Goal: Task Accomplishment & Management: Use online tool/utility

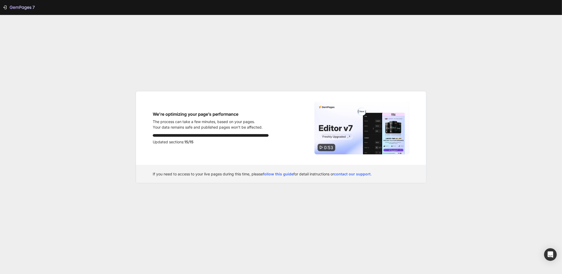
click at [353, 65] on div "7 We’re optimizing your page’s performance The process can take a few minutes, …" at bounding box center [281, 137] width 562 height 274
click at [147, 35] on div "7 We’re optimizing your page’s performance The process can take a few minutes, …" at bounding box center [281, 137] width 562 height 274
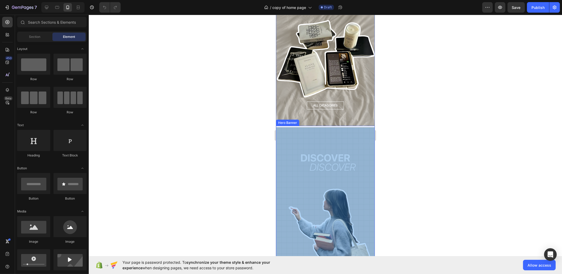
scroll to position [559, 0]
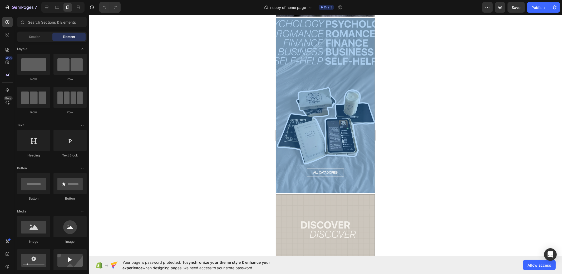
click at [333, 102] on div "Overlay" at bounding box center [325, 105] width 99 height 175
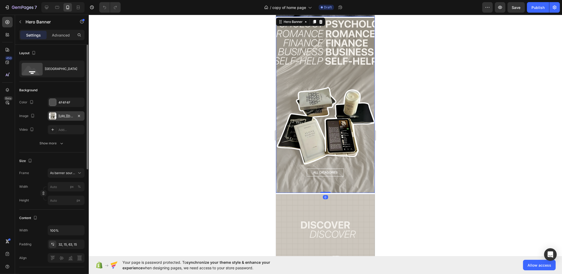
click at [52, 113] on div at bounding box center [52, 115] width 7 height 7
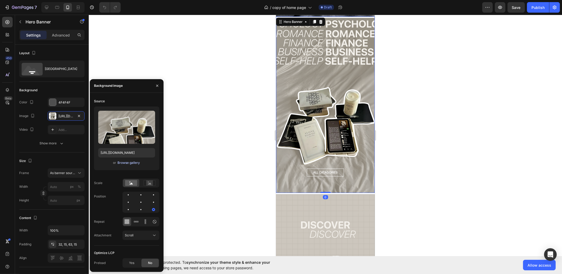
click at [121, 164] on div "Browse gallery" at bounding box center [128, 163] width 22 height 5
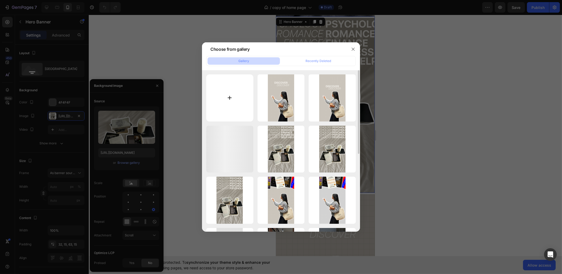
click at [223, 82] on input "file" at bounding box center [229, 97] width 47 height 47
type input "C:\fakepath\Kopie van Kopie van [PERSON_NAME] zonder titel (16).png"
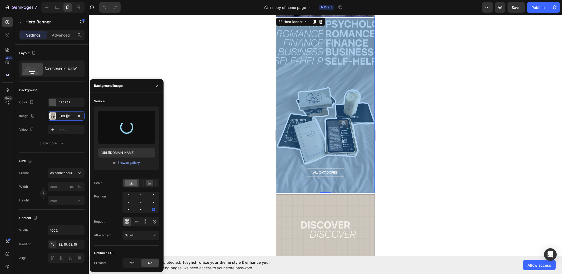
type input "[URL][DOMAIN_NAME]"
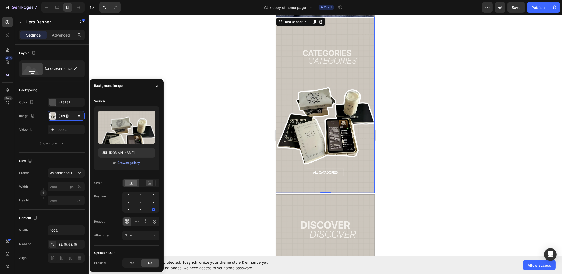
click at [398, 82] on div at bounding box center [325, 144] width 473 height 259
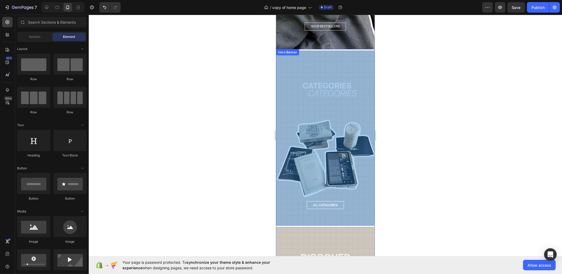
scroll to position [526, 0]
click at [343, 117] on div "Overlay" at bounding box center [325, 138] width 99 height 175
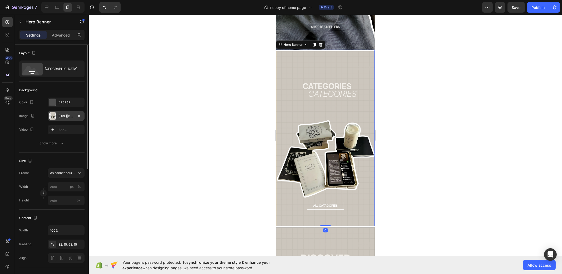
click at [54, 114] on div at bounding box center [52, 115] width 7 height 7
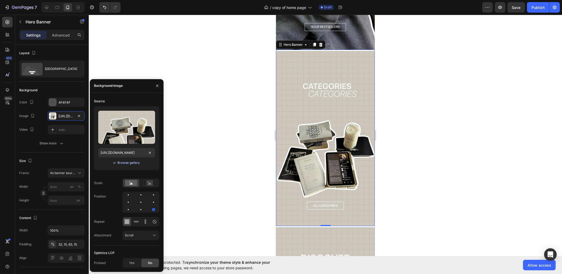
click at [127, 162] on div "Browse gallery" at bounding box center [128, 163] width 22 height 5
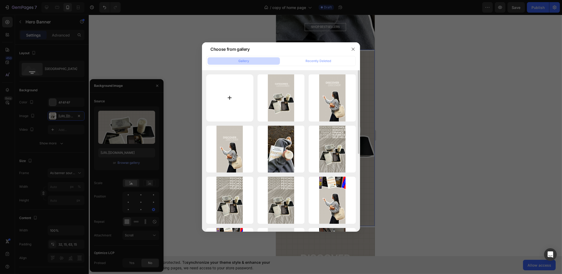
click at [246, 103] on input "file" at bounding box center [229, 97] width 47 height 47
type input "C:\fakepath\Kopie van Kopie van [PERSON_NAME] zonder titel (16).png"
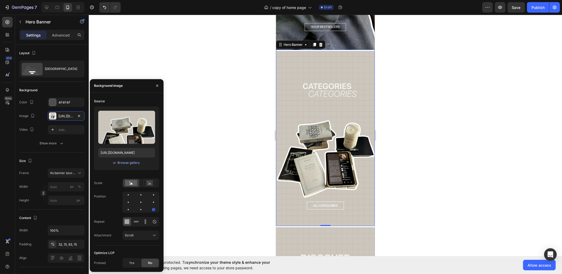
click at [126, 29] on div at bounding box center [325, 144] width 473 height 259
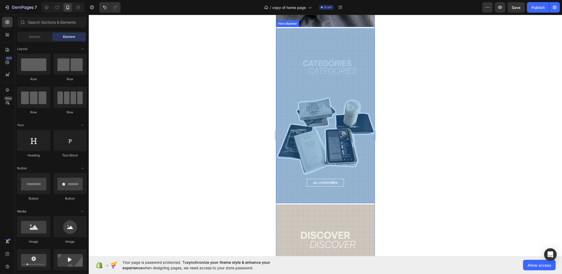
scroll to position [592, 0]
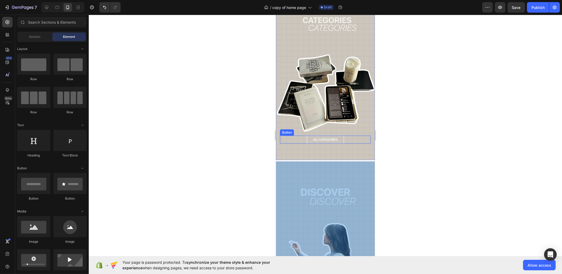
click at [346, 162] on div "Overlay" at bounding box center [325, 249] width 99 height 175
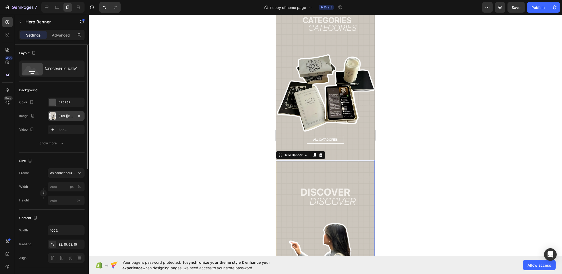
click at [62, 115] on div "[URL][DOMAIN_NAME]" at bounding box center [65, 116] width 15 height 5
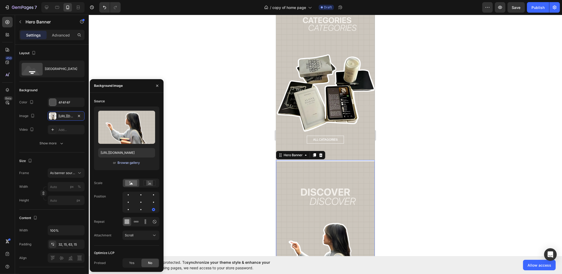
click at [130, 164] on div "Browse gallery" at bounding box center [128, 163] width 22 height 5
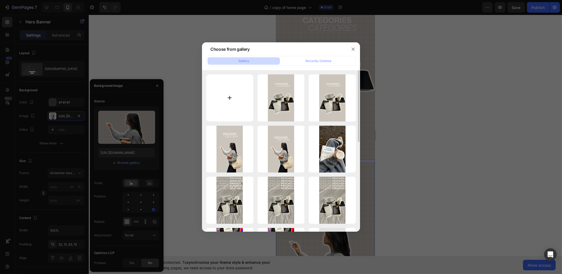
click at [230, 94] on input "file" at bounding box center [229, 97] width 47 height 47
type input "C:\fakepath\Kopie van [PERSON_NAME] zonder titel (17).png"
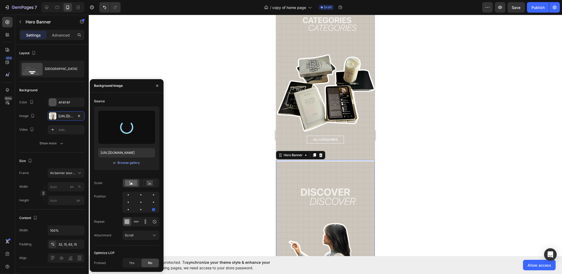
type input "[URL][DOMAIN_NAME]"
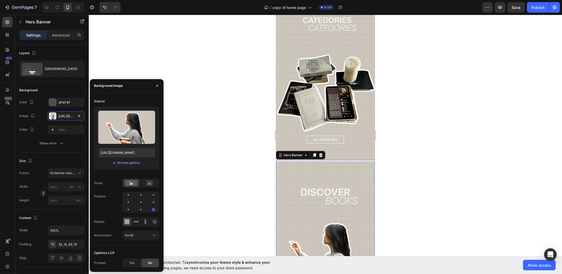
click at [227, 87] on div at bounding box center [325, 144] width 473 height 259
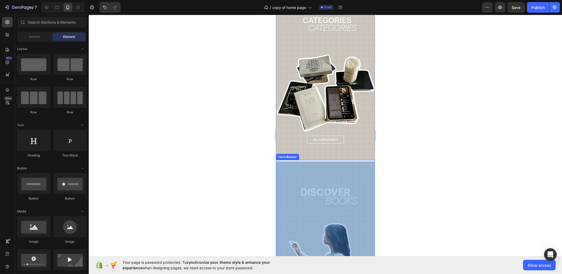
scroll to position [493, 0]
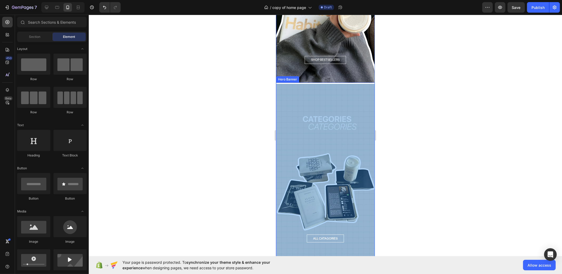
click at [327, 104] on div "Overlay" at bounding box center [325, 171] width 99 height 175
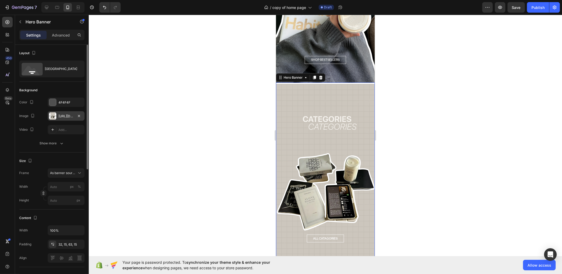
click at [67, 115] on div "[URL][DOMAIN_NAME]" at bounding box center [65, 116] width 15 height 5
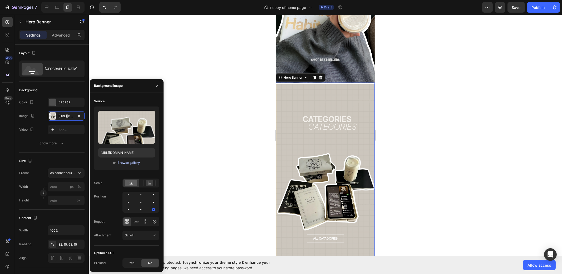
click at [127, 164] on div "Browse gallery" at bounding box center [128, 163] width 22 height 5
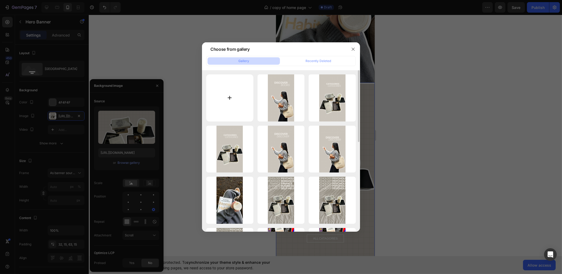
click at [219, 86] on input "file" at bounding box center [229, 97] width 47 height 47
type input "C:\fakepath\Kopie van Kopie van [PERSON_NAME] zonder titel (18).png"
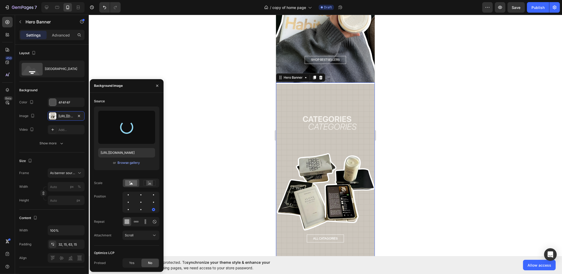
type input "[URL][DOMAIN_NAME]"
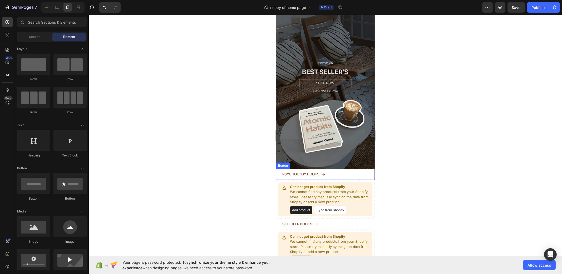
scroll to position [0, 0]
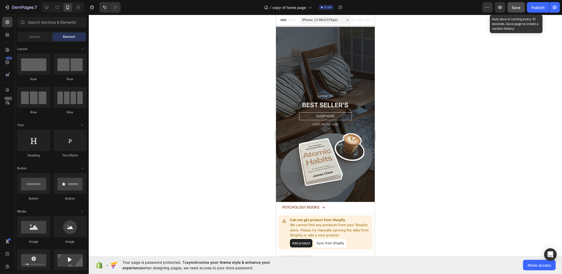
click at [510, 10] on button "Save" at bounding box center [515, 7] width 17 height 11
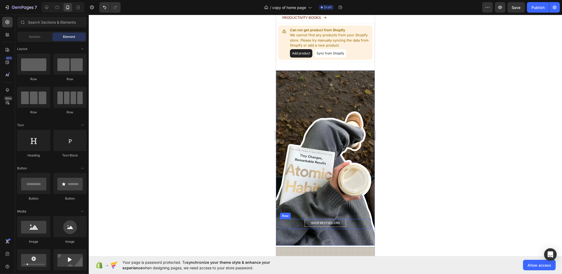
scroll to position [329, 0]
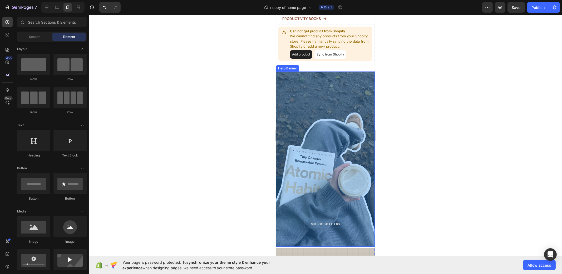
click at [297, 112] on div "Overlay" at bounding box center [325, 159] width 99 height 175
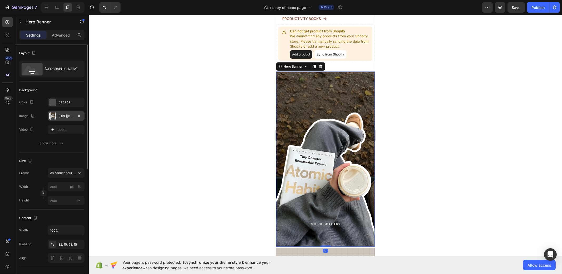
click at [62, 116] on div "[URL][DOMAIN_NAME]" at bounding box center [65, 116] width 15 height 5
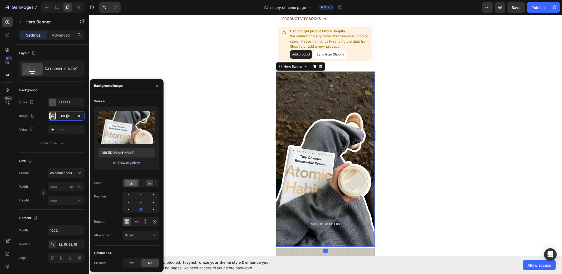
click at [134, 163] on div "Browse gallery" at bounding box center [128, 163] width 22 height 5
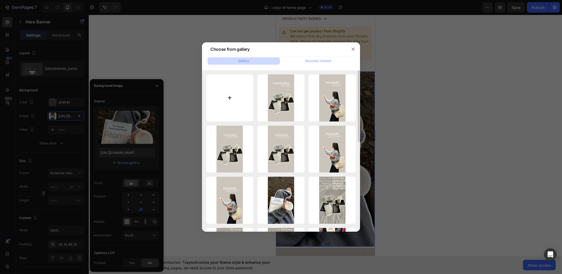
click at [224, 109] on input "file" at bounding box center [229, 97] width 47 height 47
type input "C:\fakepath\Kopie van Kopie van [PERSON_NAME] zonder titel (19).png"
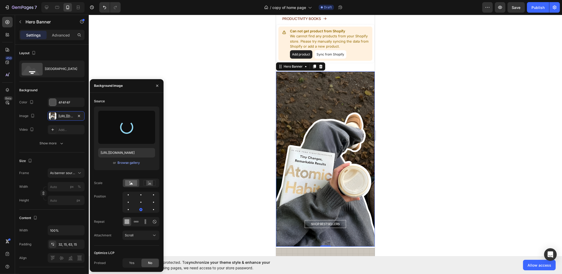
type input "[URL][DOMAIN_NAME]"
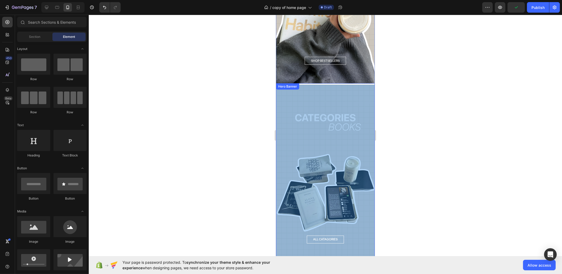
scroll to position [362, 0]
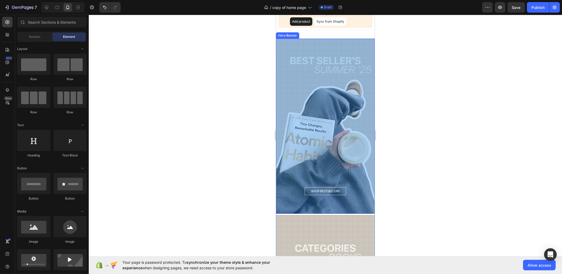
click at [315, 147] on div "Overlay" at bounding box center [325, 126] width 99 height 175
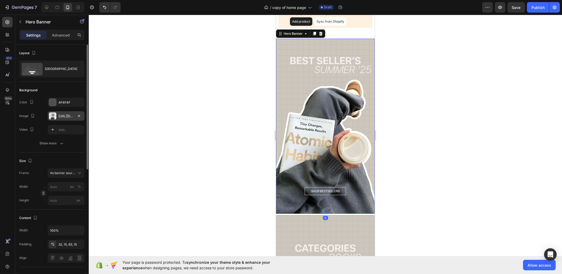
click at [57, 116] on div "[URL][DOMAIN_NAME]" at bounding box center [66, 115] width 37 height 9
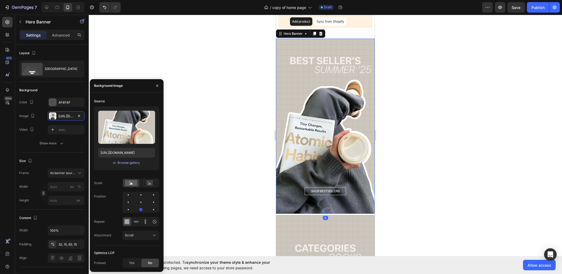
click at [132, 166] on div "Upload Image [URL][DOMAIN_NAME] or Browse gallery" at bounding box center [126, 139] width 65 height 64
click at [128, 164] on div "Browse gallery" at bounding box center [128, 163] width 22 height 5
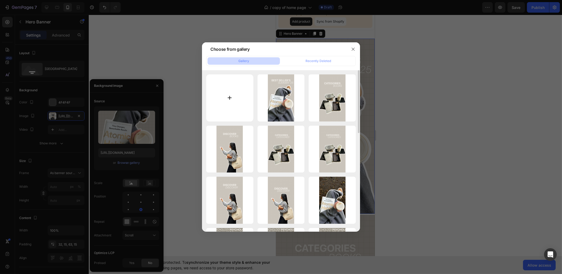
click at [238, 106] on input "file" at bounding box center [229, 97] width 47 height 47
type input "C:\fakepath\Kopie van Kopie van [PERSON_NAME] zonder titel (20).png"
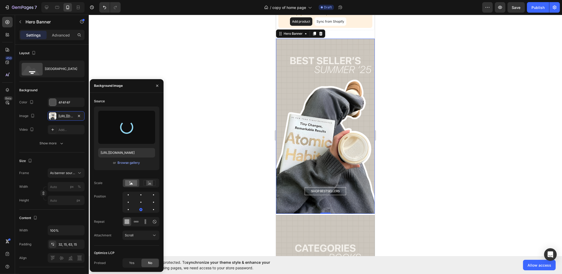
type input "[URL][DOMAIN_NAME]"
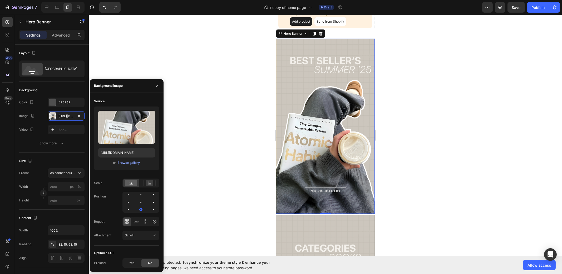
click at [390, 143] on div at bounding box center [325, 144] width 473 height 259
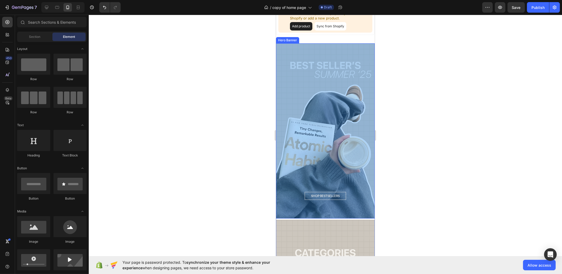
scroll to position [329, 0]
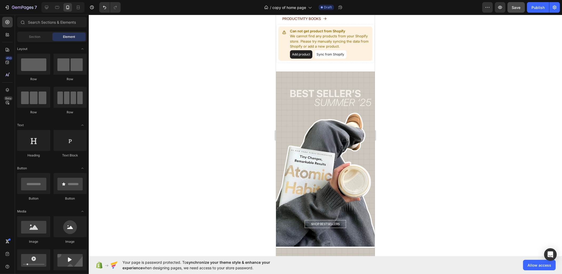
click at [513, 9] on span "Save" at bounding box center [516, 7] width 9 height 4
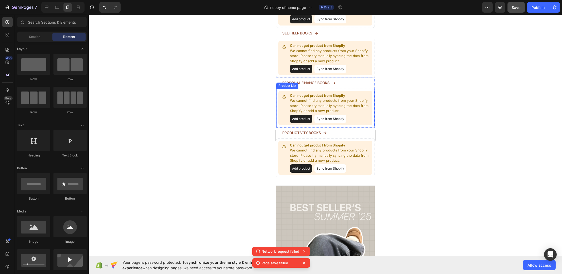
scroll to position [0, 0]
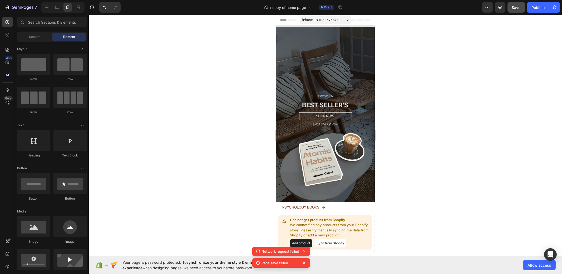
click at [513, 10] on button "Save" at bounding box center [515, 7] width 17 height 11
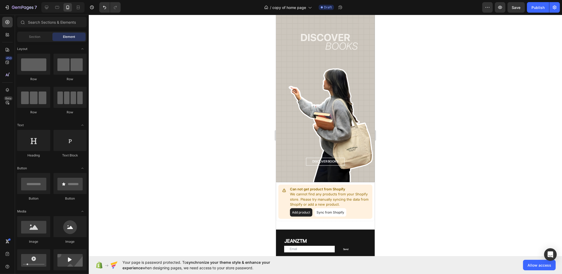
scroll to position [743, 0]
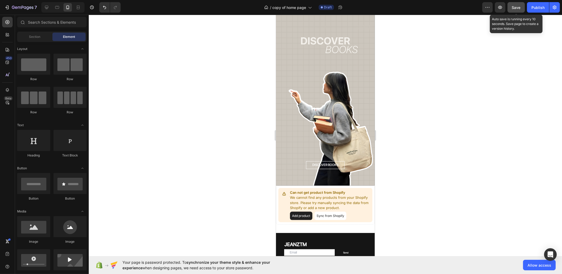
click at [524, 10] on button "Save" at bounding box center [515, 7] width 17 height 11
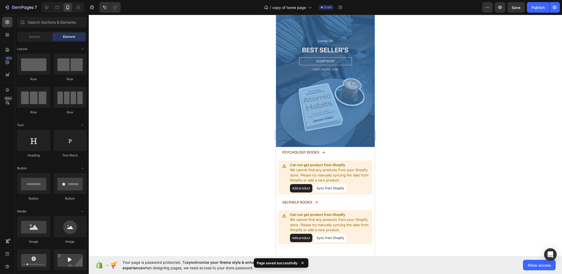
scroll to position [0, 0]
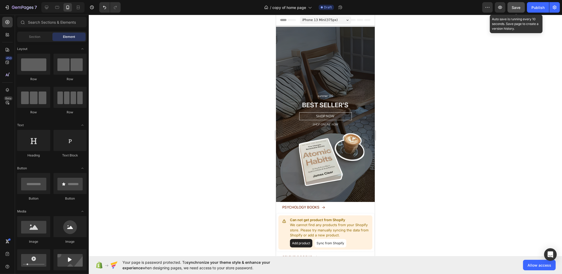
click at [514, 2] on button "Save" at bounding box center [515, 7] width 17 height 11
click at [520, 7] on span "Save" at bounding box center [516, 7] width 9 height 4
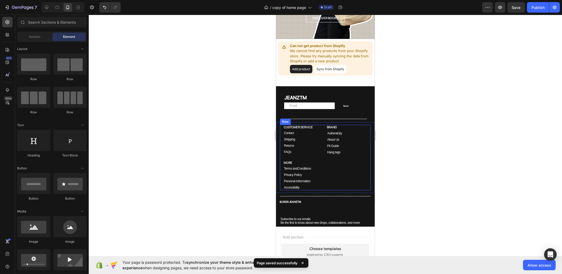
scroll to position [866, 0]
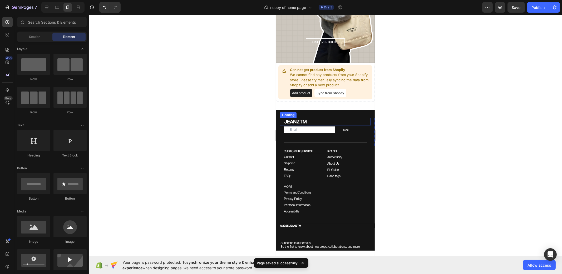
click at [345, 110] on div "JEANZTM Heading Email Field Send Submit Button Row Newsletter Title Line Row Co…" at bounding box center [325, 180] width 99 height 141
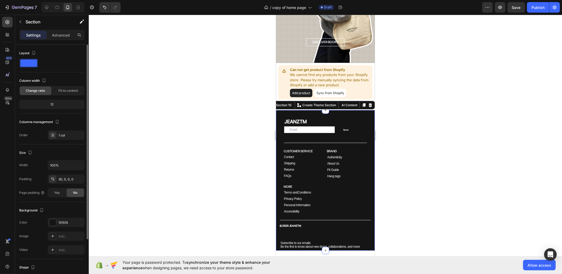
scroll to position [33, 0]
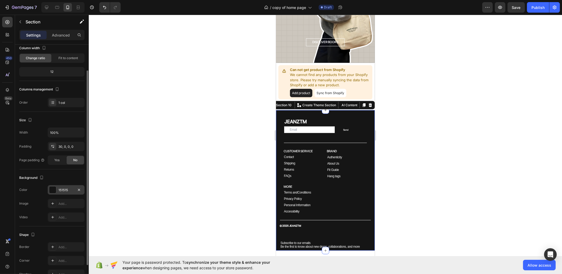
click at [55, 187] on div at bounding box center [52, 190] width 7 height 7
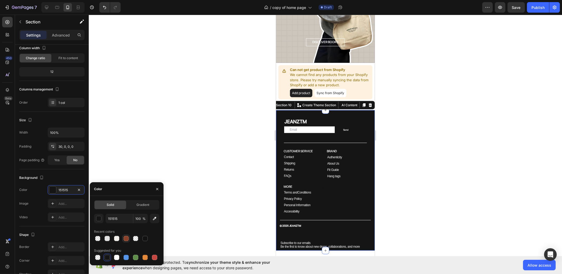
click at [124, 239] on div at bounding box center [125, 238] width 5 height 5
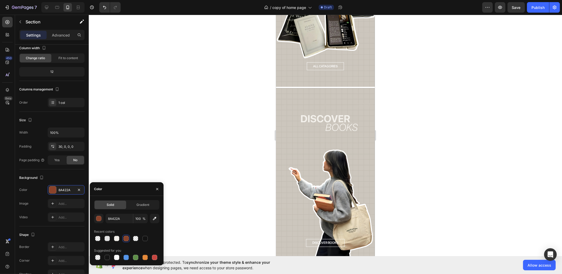
scroll to position [855, 0]
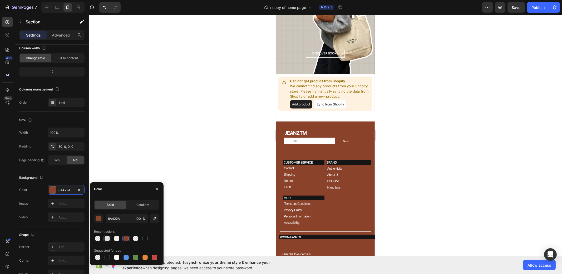
click at [107, 238] on div at bounding box center [106, 238] width 5 height 5
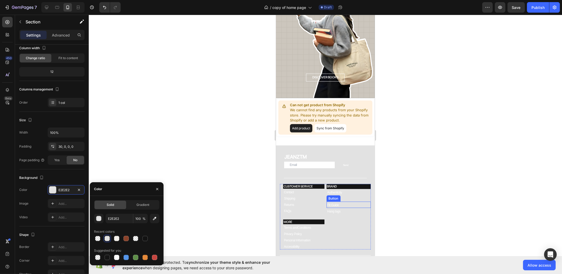
scroll to position [757, 0]
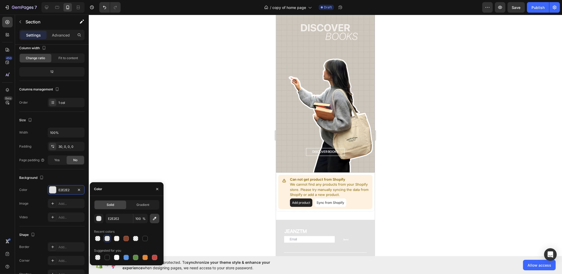
click at [151, 219] on button "button" at bounding box center [154, 218] width 9 height 9
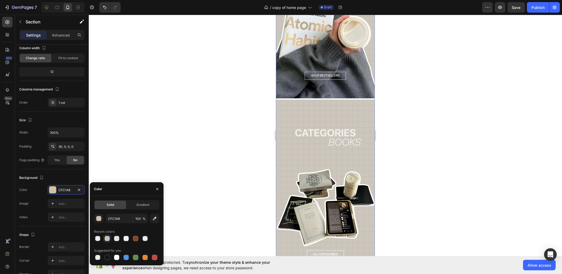
scroll to position [460, 0]
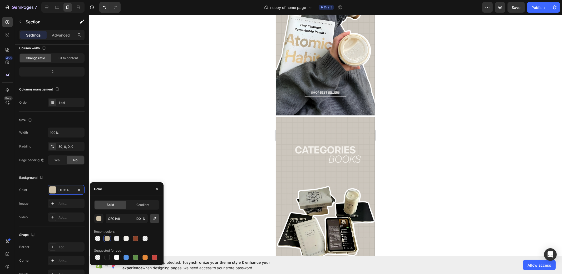
click at [158, 219] on button "button" at bounding box center [154, 218] width 9 height 9
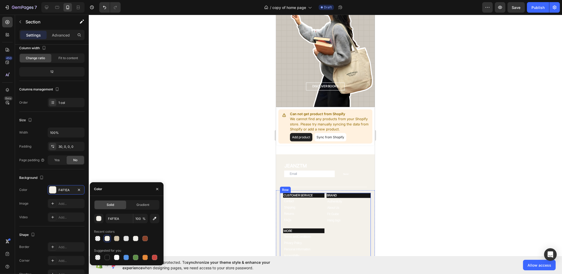
scroll to position [757, 0]
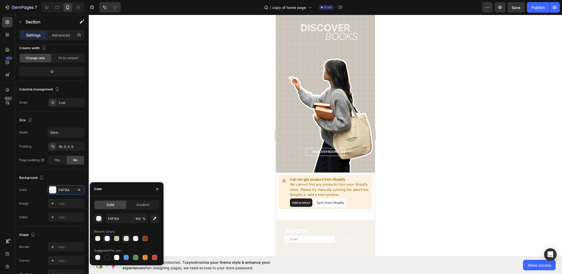
click at [126, 240] on div at bounding box center [125, 238] width 5 height 5
type input "E2E2E2"
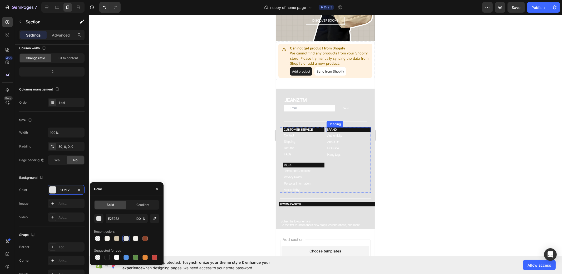
scroll to position [789, 0]
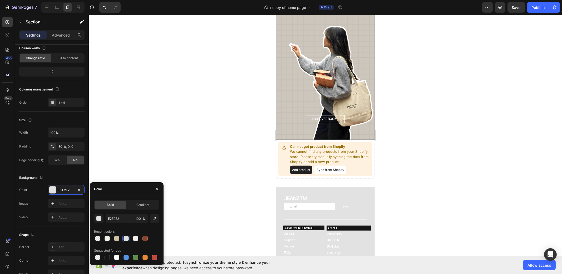
click at [431, 137] on div at bounding box center [325, 144] width 473 height 259
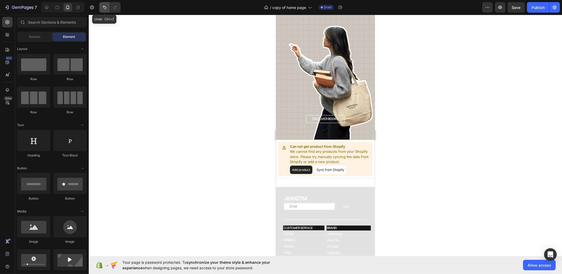
click at [104, 11] on button "Undo/Redo" at bounding box center [104, 7] width 11 height 11
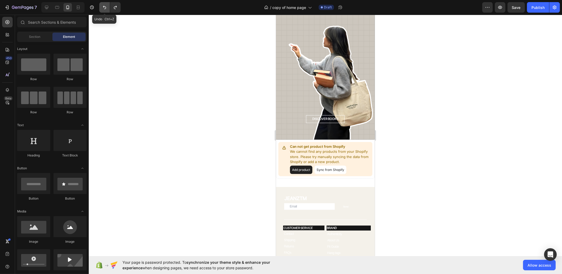
click at [104, 11] on button "Undo/Redo" at bounding box center [104, 7] width 11 height 11
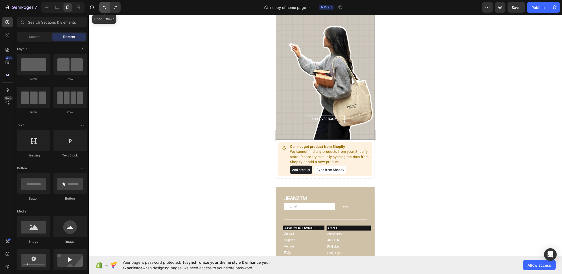
click at [104, 11] on button "Undo/Redo" at bounding box center [104, 7] width 11 height 11
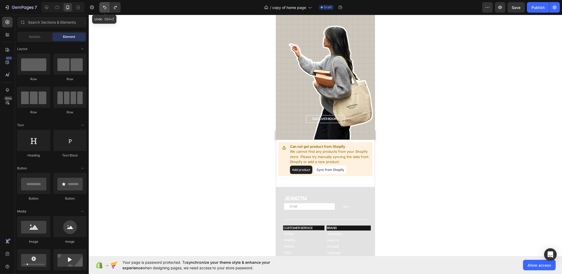
click at [104, 11] on button "Undo/Redo" at bounding box center [104, 7] width 11 height 11
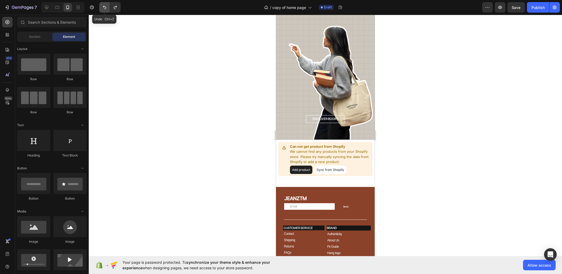
click at [104, 11] on button "Undo/Redo" at bounding box center [104, 7] width 11 height 11
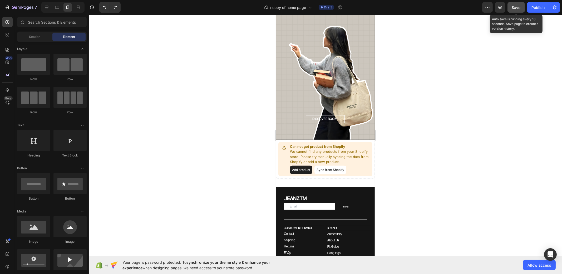
click at [515, 4] on button "Save" at bounding box center [515, 7] width 17 height 11
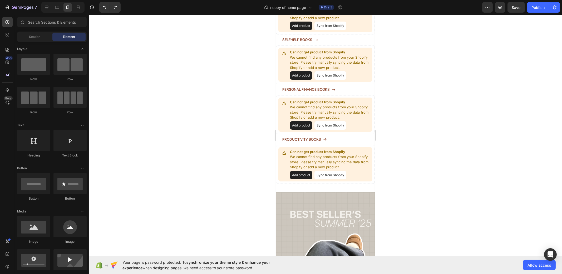
scroll to position [0, 0]
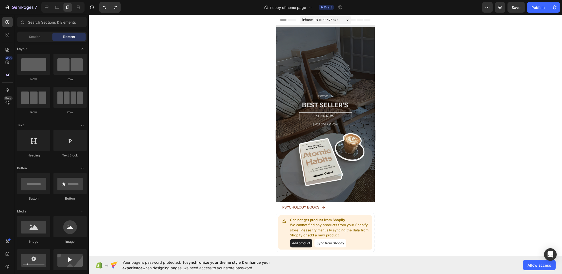
drag, startPoint x: 371, startPoint y: 163, endPoint x: 660, endPoint y: 22, distance: 321.1
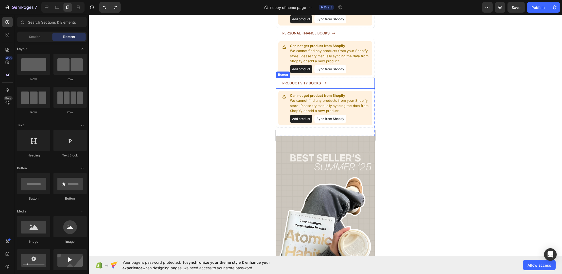
scroll to position [263, 0]
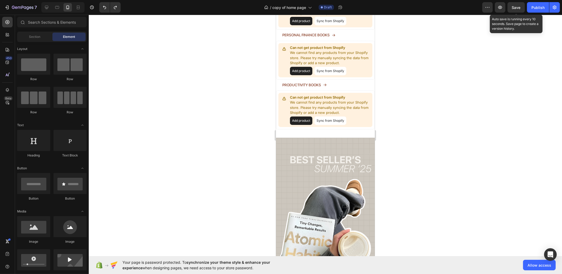
click at [512, 9] on span "Save" at bounding box center [516, 7] width 9 height 4
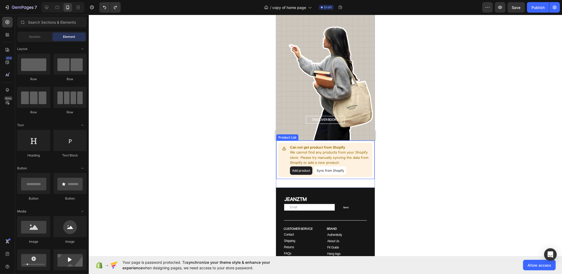
scroll to position [768, 0]
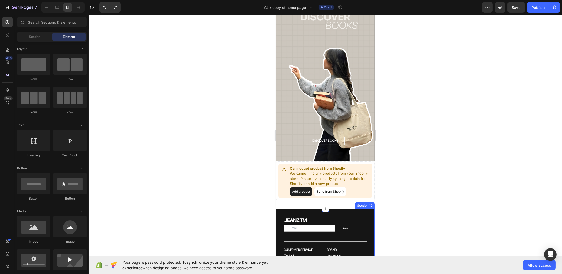
click at [339, 209] on div "JEANZTM Heading Email Field Send Submit Button Row Newsletter Title Line Row Co…" at bounding box center [325, 279] width 99 height 141
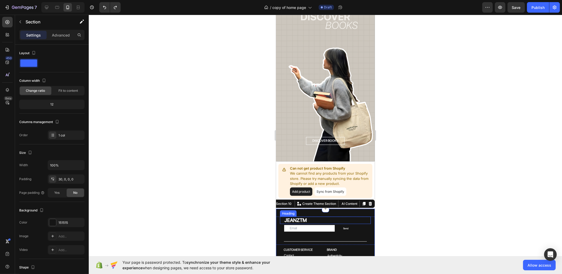
click at [297, 217] on h2 "JEANZTM" at bounding box center [326, 221] width 87 height 8
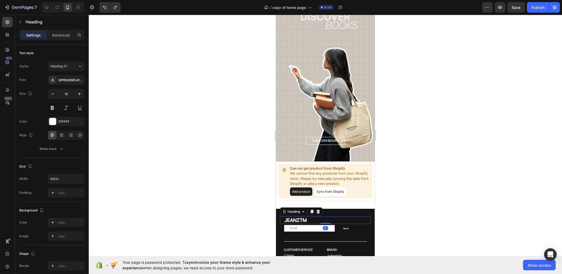
click at [297, 217] on h2 "JEANZTM" at bounding box center [326, 221] width 87 height 8
click at [297, 217] on p "JEANZTM" at bounding box center [327, 220] width 86 height 7
click at [419, 203] on div at bounding box center [325, 144] width 473 height 259
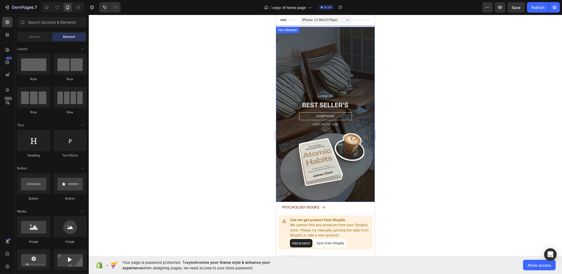
scroll to position [66, 0]
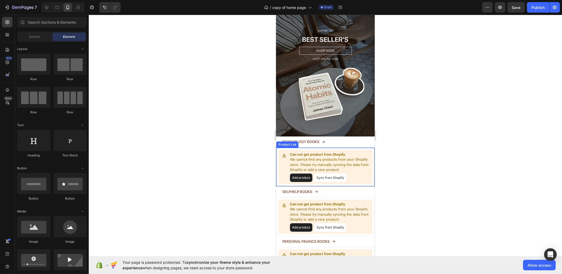
click at [301, 174] on button "Add product" at bounding box center [300, 178] width 22 height 8
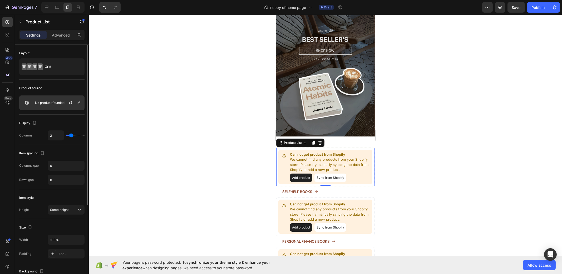
click at [54, 96] on div "No product founded" at bounding box center [51, 103] width 65 height 15
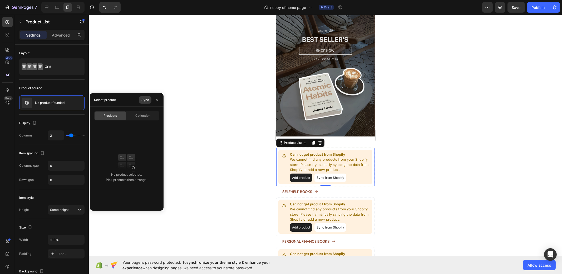
click at [140, 103] on button "Sync" at bounding box center [145, 99] width 12 height 7
click at [136, 128] on p "Atomic Habits." at bounding box center [136, 129] width 42 height 5
click at [109, 129] on img at bounding box center [107, 130] width 11 height 11
click at [110, 131] on img at bounding box center [107, 130] width 11 height 11
drag, startPoint x: 110, startPoint y: 131, endPoint x: 99, endPoint y: 131, distance: 10.8
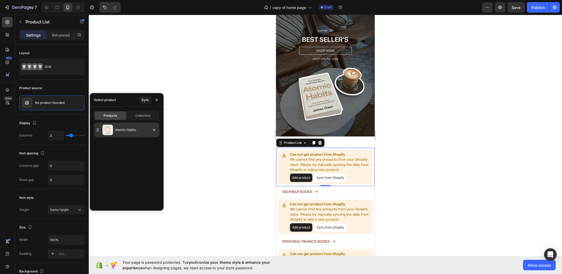
click at [110, 131] on img at bounding box center [107, 130] width 11 height 11
click at [98, 131] on icon at bounding box center [97, 129] width 5 height 5
click at [181, 89] on div at bounding box center [325, 144] width 473 height 259
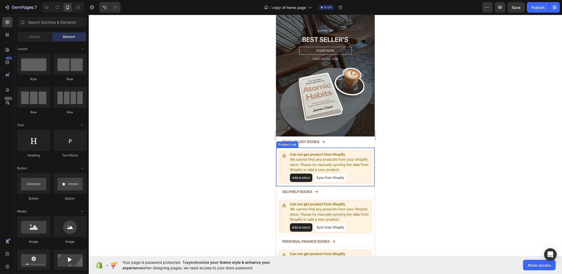
click at [299, 174] on button "Add product" at bounding box center [300, 178] width 22 height 8
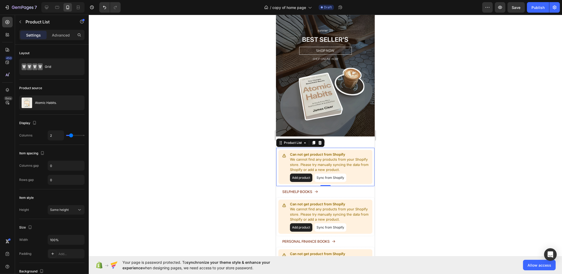
click at [201, 111] on div at bounding box center [325, 144] width 473 height 259
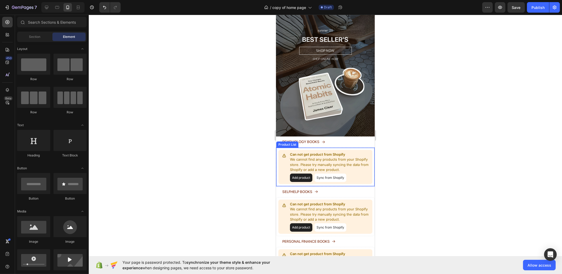
click at [352, 150] on div "Can not get product from Shopify We cannot find any products from your Shopify …" at bounding box center [325, 167] width 94 height 34
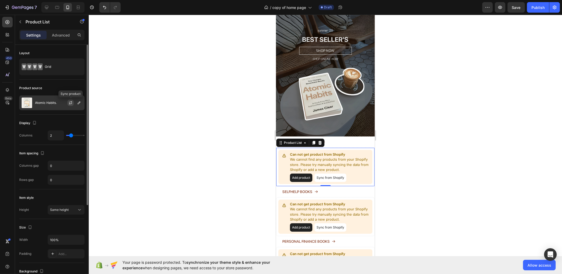
click at [71, 102] on icon "button" at bounding box center [70, 103] width 4 height 4
click at [76, 86] on div "Product source" at bounding box center [51, 88] width 65 height 8
drag, startPoint x: 109, startPoint y: 84, endPoint x: 109, endPoint y: 88, distance: 3.7
click at [110, 84] on div at bounding box center [325, 144] width 473 height 259
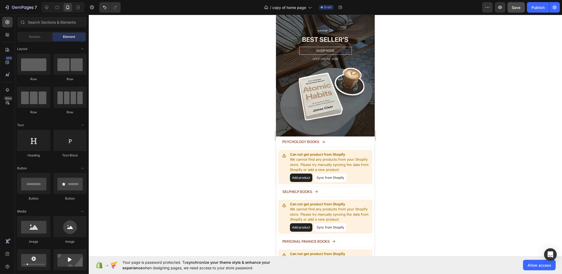
click at [513, 10] on div "Save" at bounding box center [516, 8] width 9 height 6
